Goal: Check status: Check status

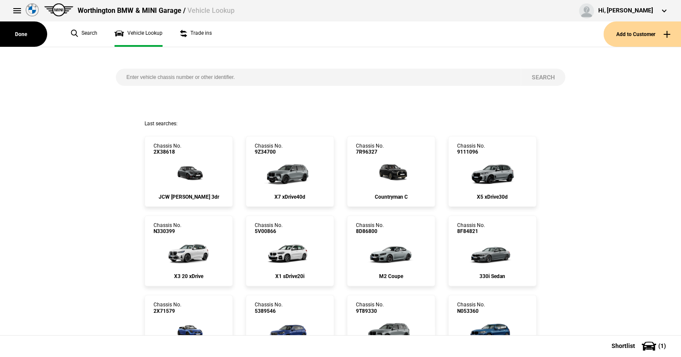
click at [124, 76] on input "search" at bounding box center [318, 77] width 405 height 17
paste input "[US_VEHICLE_IDENTIFICATION_NUMBER]"
type input "[US_VEHICLE_IDENTIFICATION_NUMBER]"
click at [536, 75] on button "Search" at bounding box center [543, 77] width 45 height 17
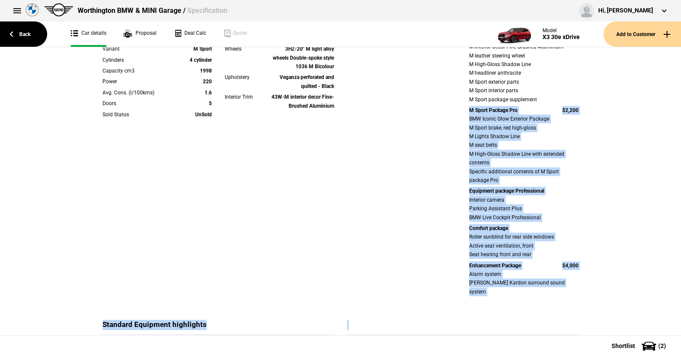
scroll to position [241, 0]
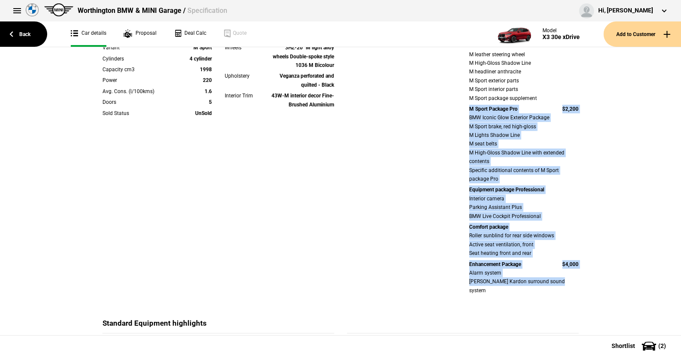
drag, startPoint x: 457, startPoint y: 263, endPoint x: 593, endPoint y: 293, distance: 139.2
click at [593, 293] on div "Details Model X3 30e xDrive Variant M Sport Cylinders 4 cylinder Capacity cm3 1…" at bounding box center [340, 312] width 681 height 911
copy div "M Sport Package Pro $2,200 BMW Iconic Glow Exterior Package M Sport brake, red …"
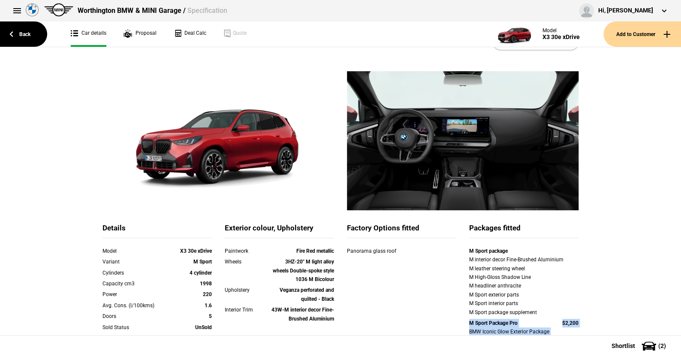
scroll to position [0, 0]
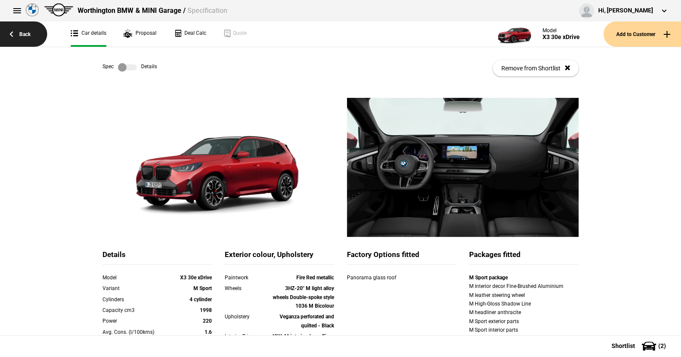
click at [27, 32] on link "Back" at bounding box center [23, 33] width 47 height 25
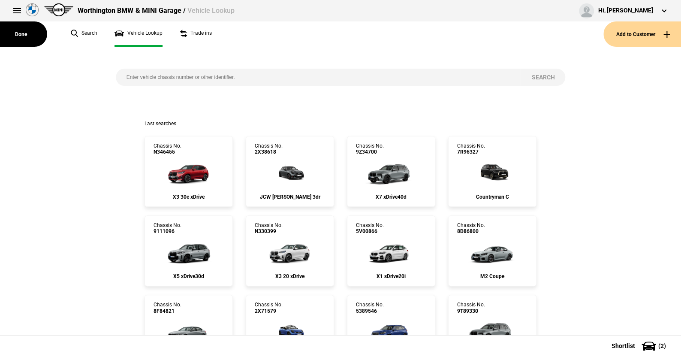
click at [151, 77] on input "search" at bounding box center [318, 77] width 405 height 17
